Goal: Information Seeking & Learning: Learn about a topic

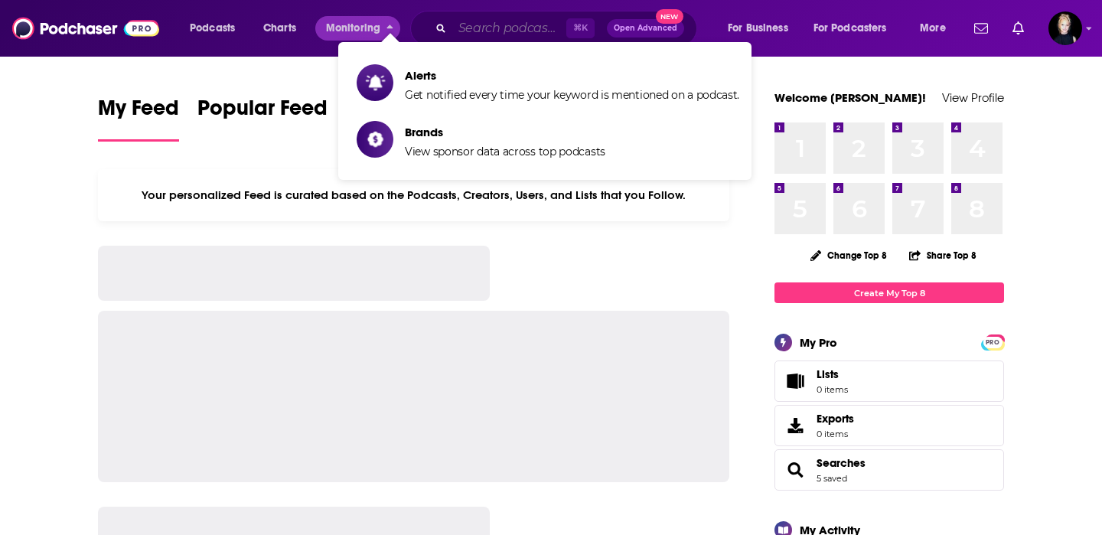
click at [457, 21] on input "Search podcasts, credits, & more..." at bounding box center [509, 28] width 114 height 24
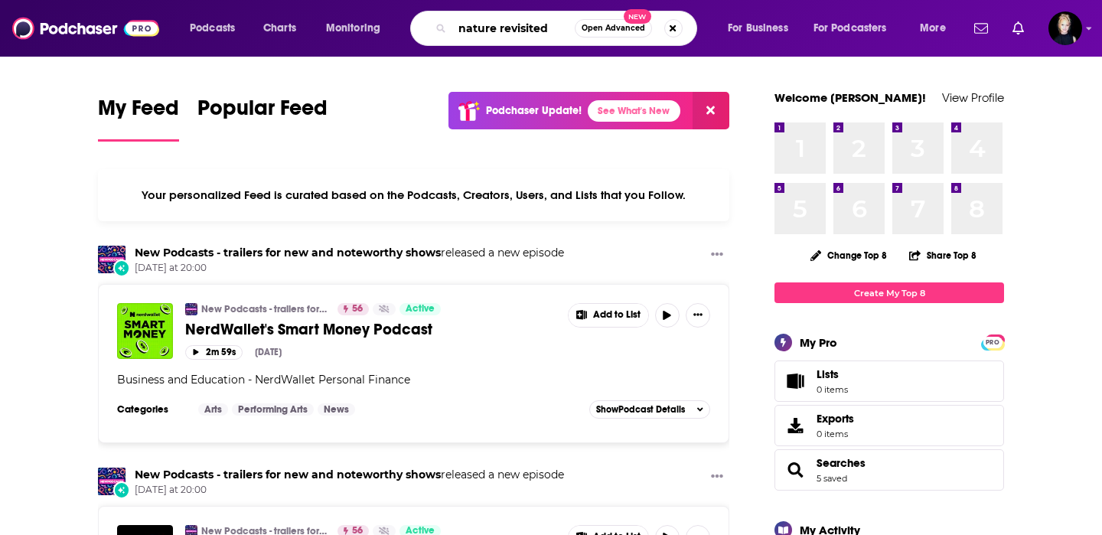
type input "nature revisited"
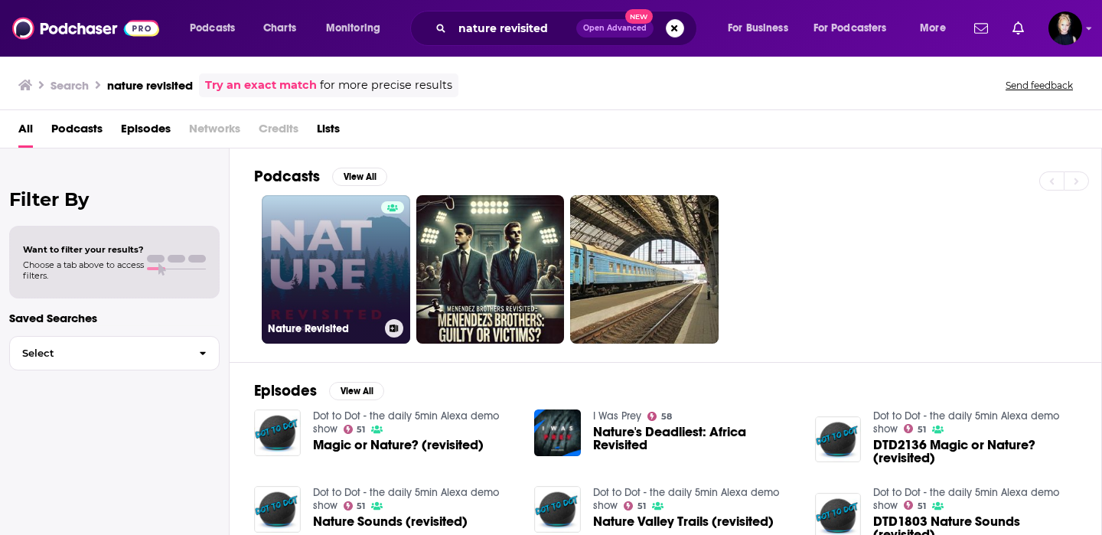
click at [320, 237] on link "Nature Revisited" at bounding box center [336, 269] width 148 height 148
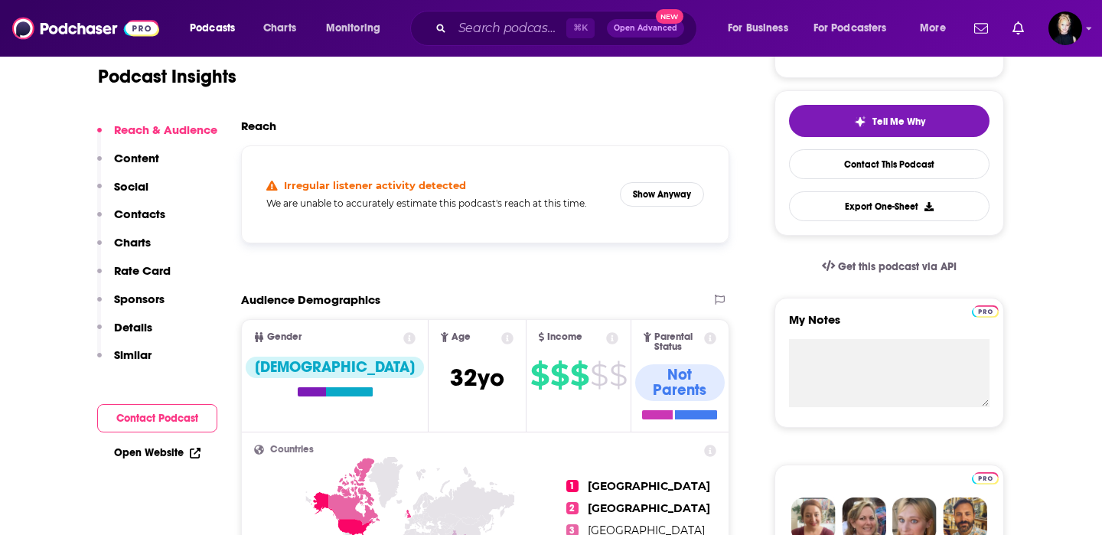
scroll to position [321, 0]
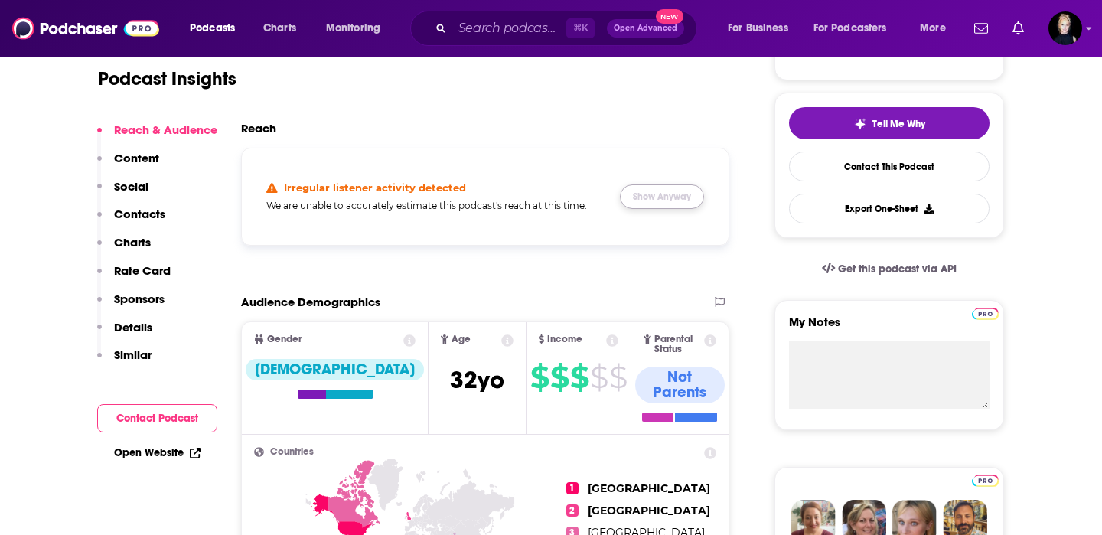
click at [695, 197] on button "Show Anyway" at bounding box center [662, 196] width 84 height 24
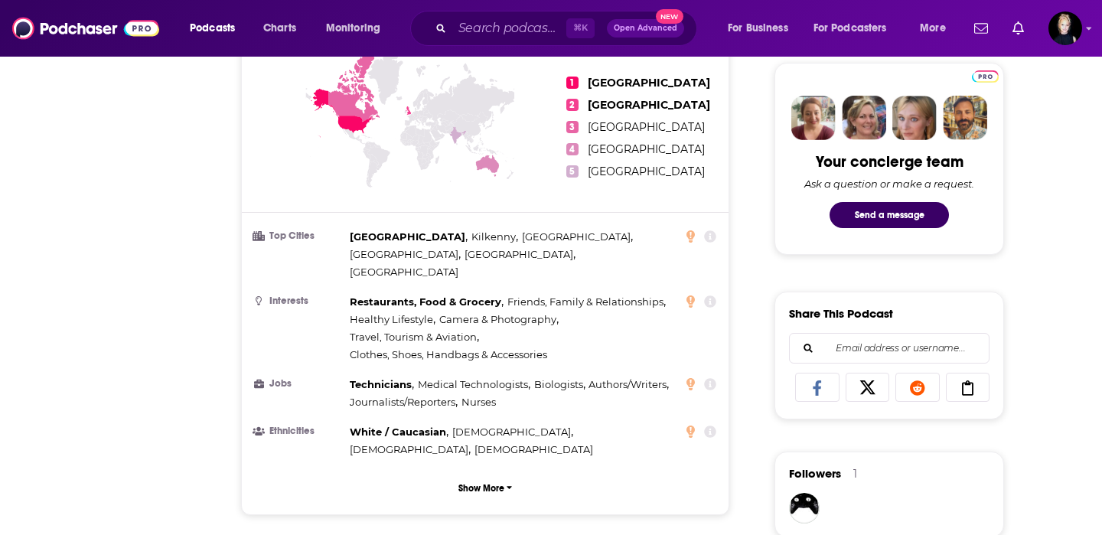
scroll to position [151, 0]
